Goal: Transaction & Acquisition: Purchase product/service

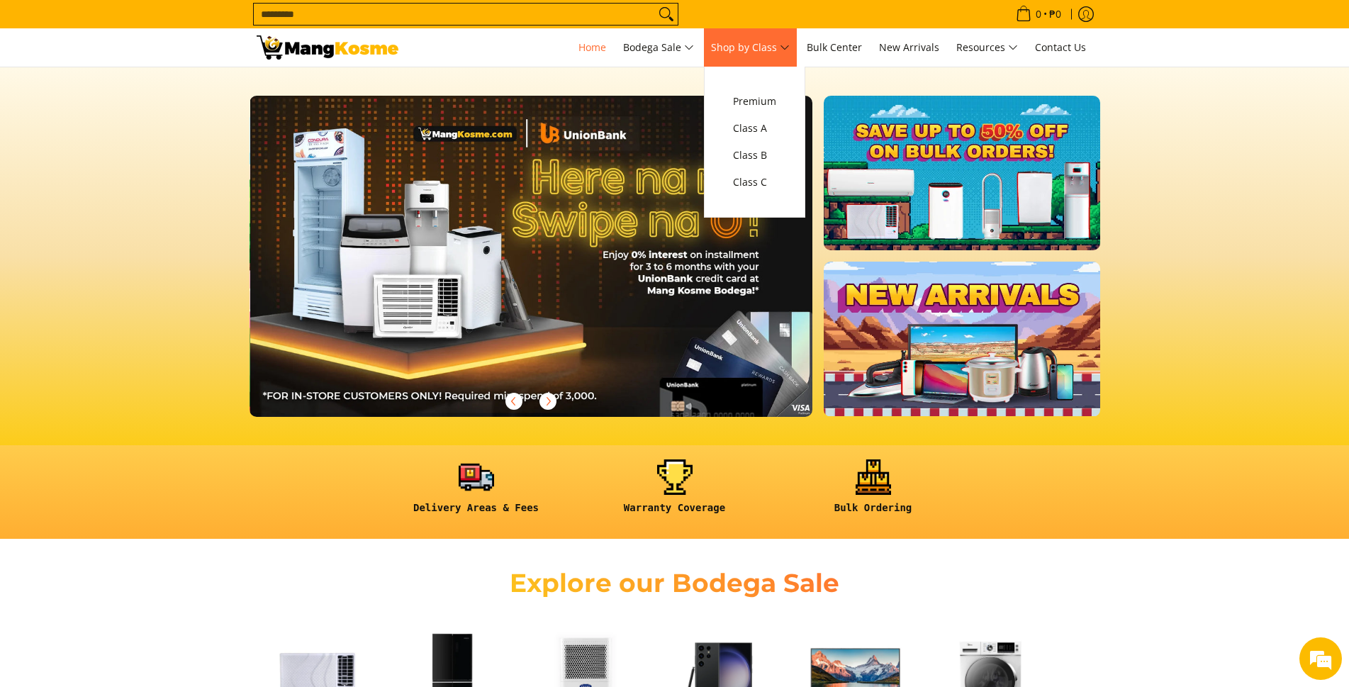
scroll to position [0, 564]
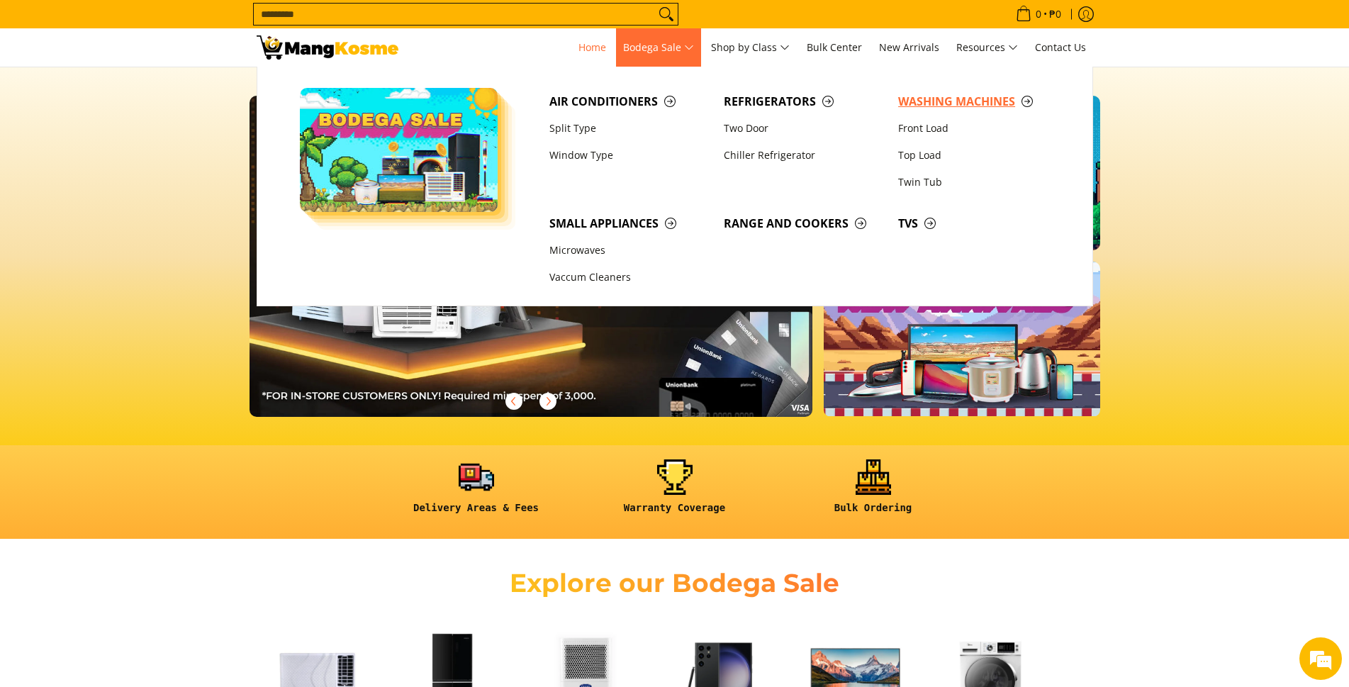
click at [924, 101] on span "Washing Machines" at bounding box center [978, 102] width 160 height 18
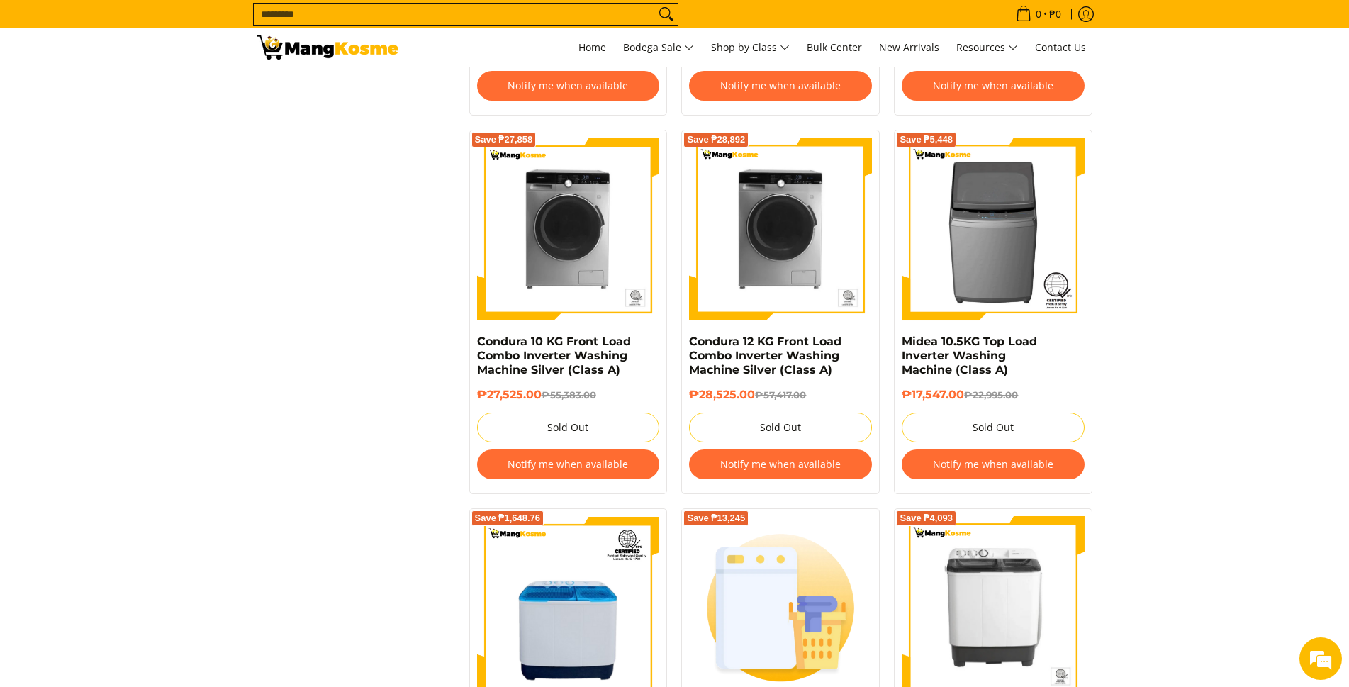
scroll to position [2694, 0]
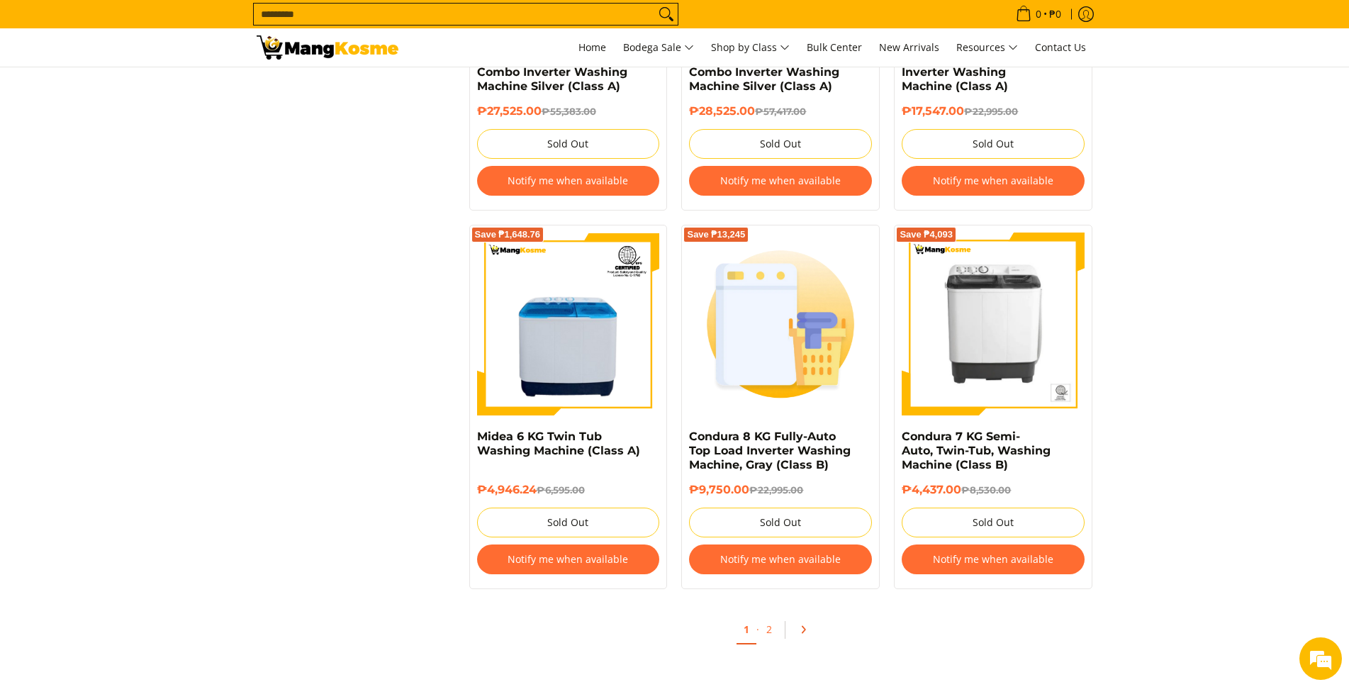
click at [809, 630] on link "Pagination" at bounding box center [808, 629] width 34 height 24
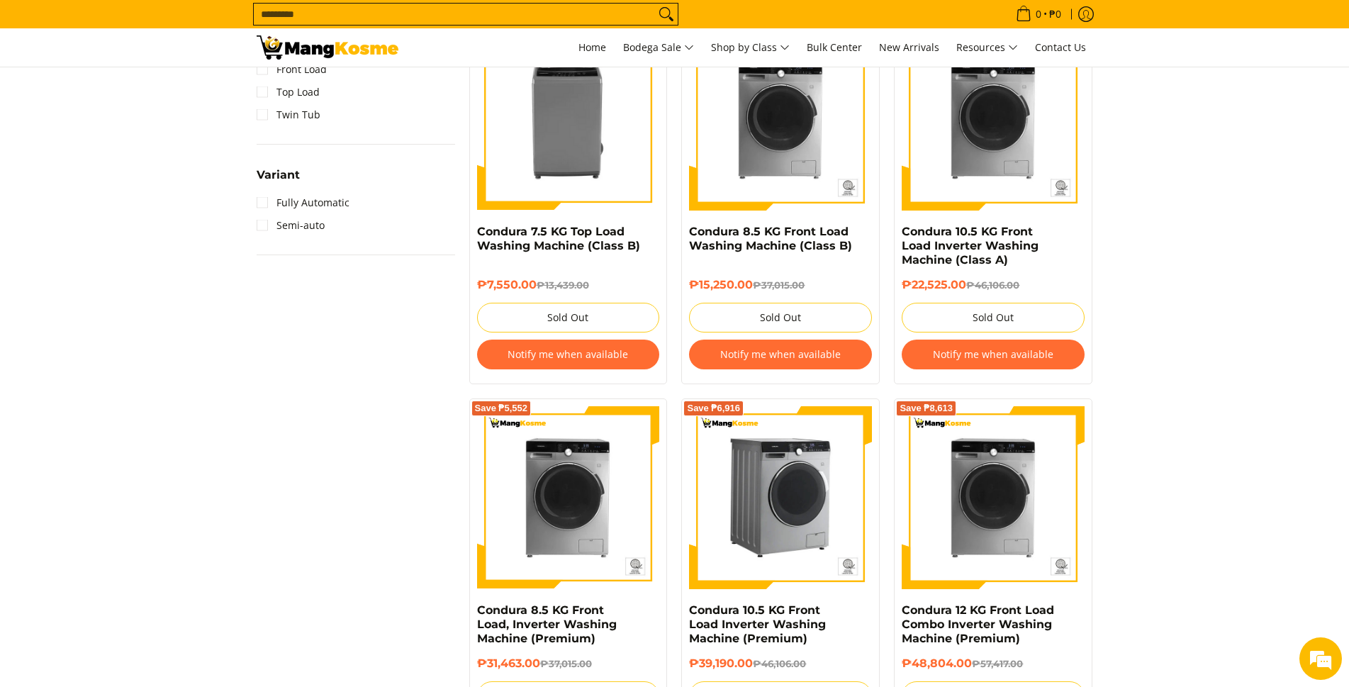
scroll to position [1489, 0]
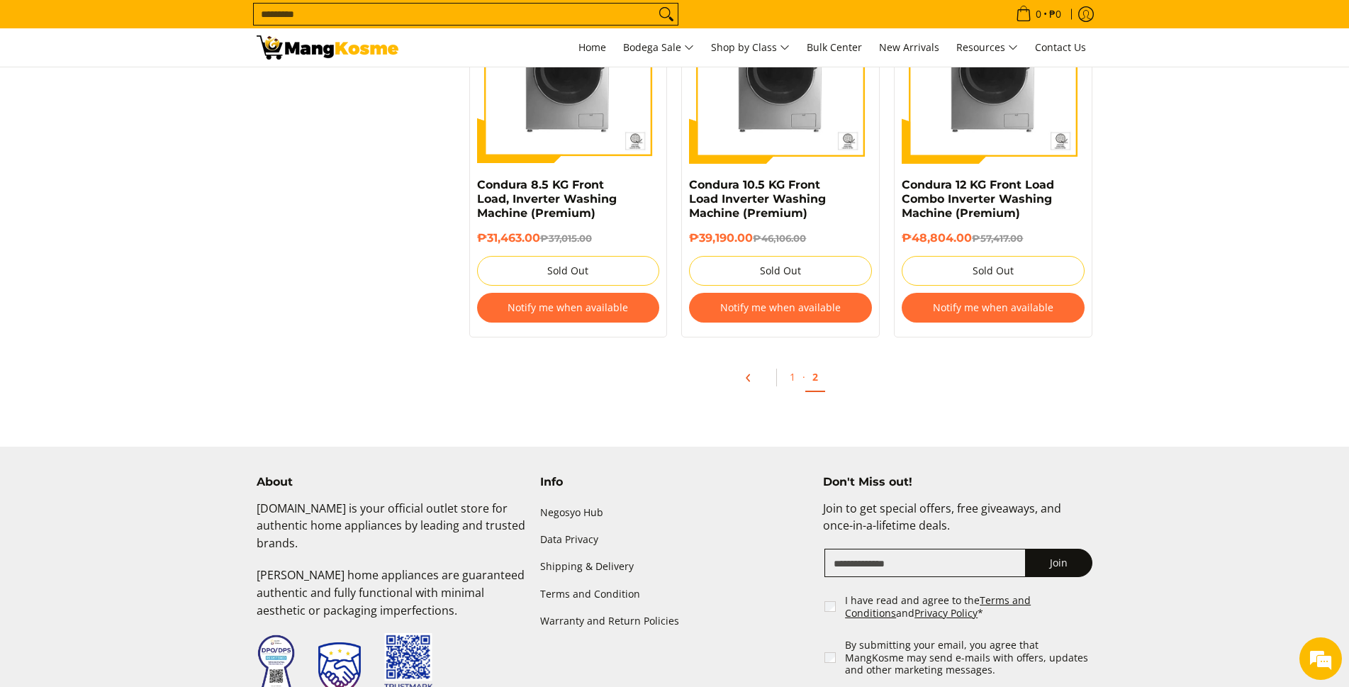
click at [748, 378] on icon "Pagination" at bounding box center [749, 378] width 10 height 10
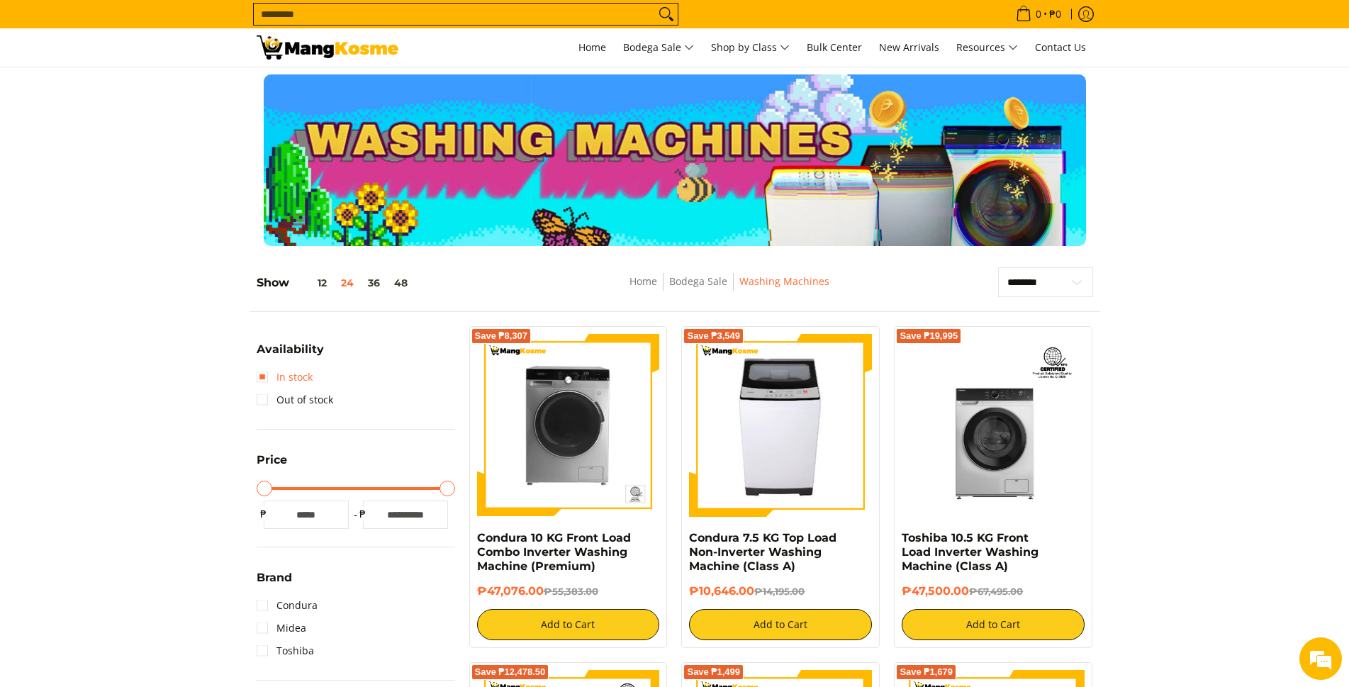
click at [258, 373] on link "In stock" at bounding box center [285, 377] width 56 height 23
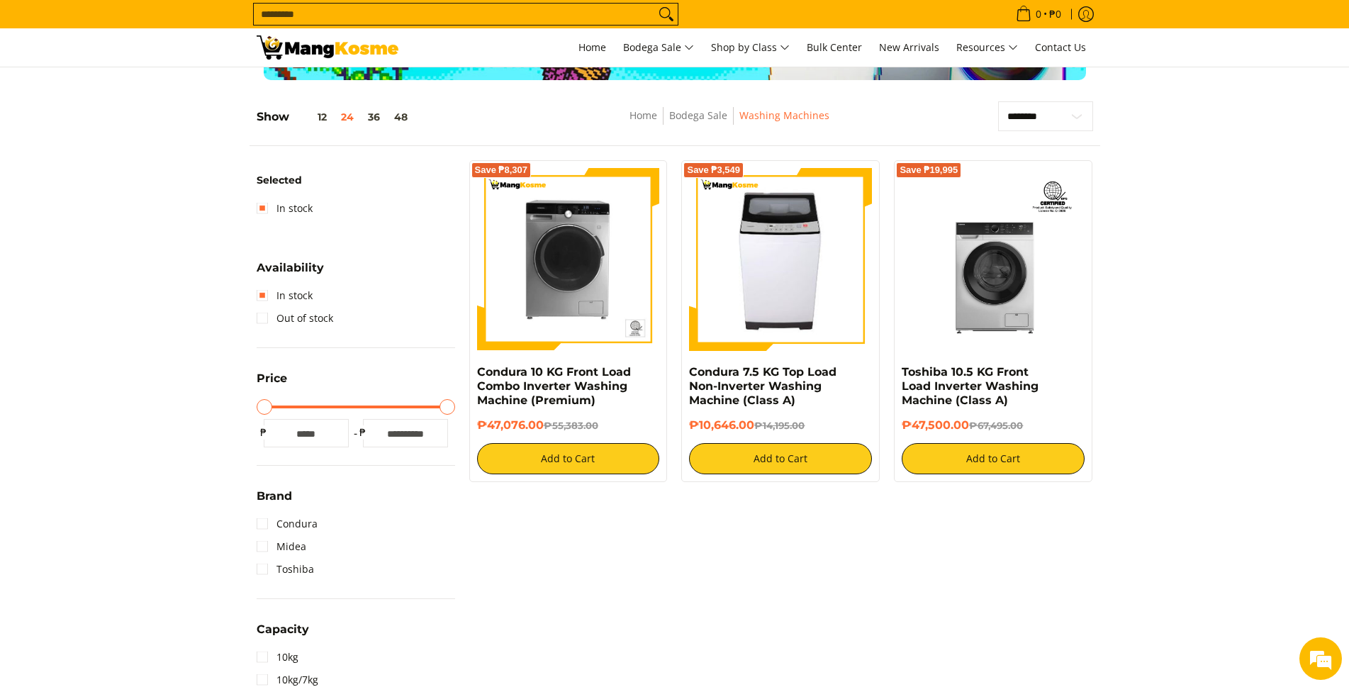
scroll to position [200, 0]
